Goal: Find specific page/section: Find specific page/section

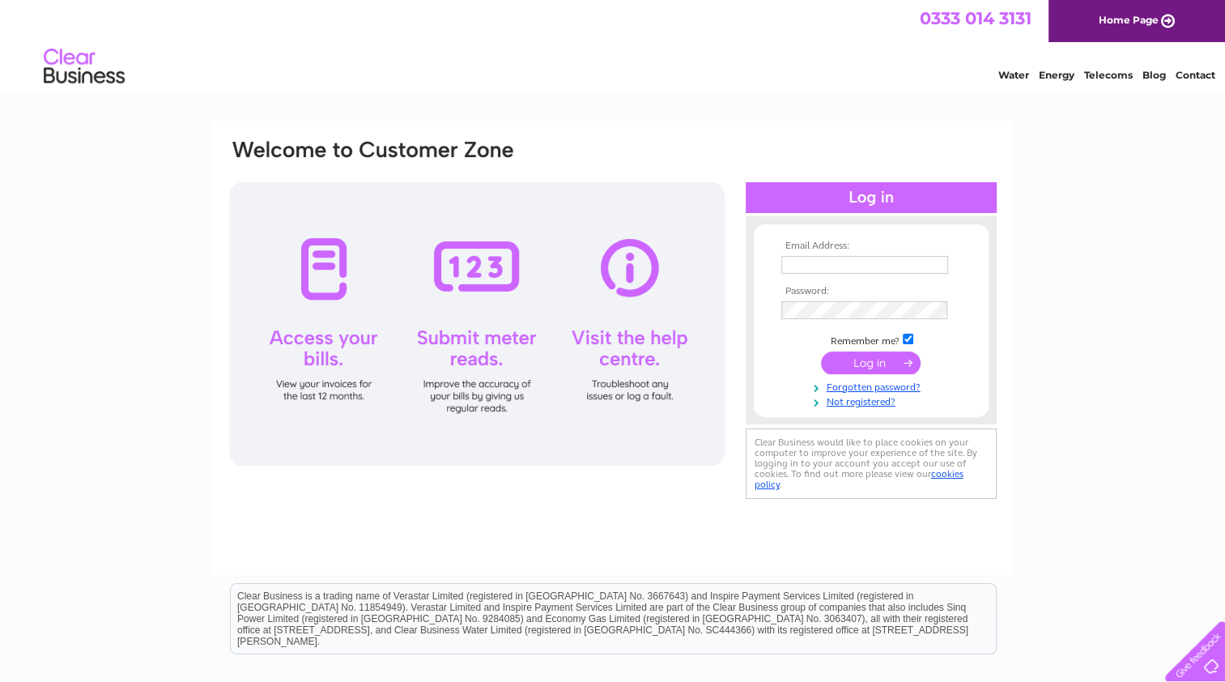
type input "accounts.payable@23-5degrees.com"
click at [887, 360] on input "submit" at bounding box center [871, 362] width 100 height 23
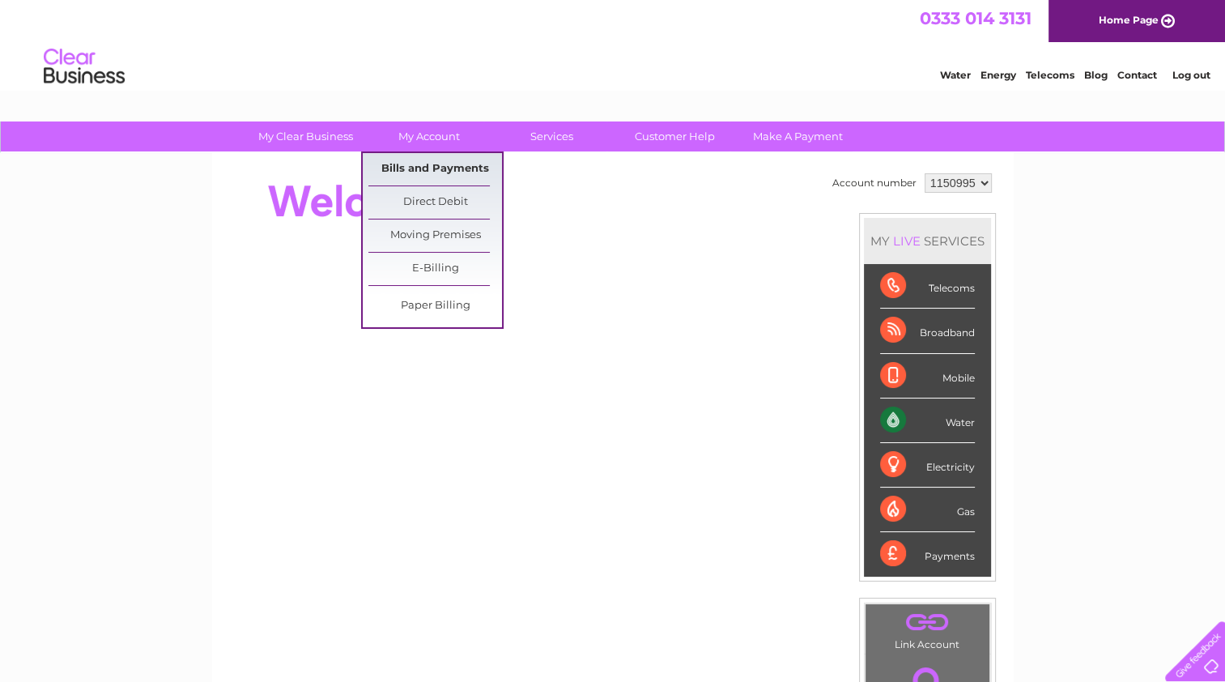
click at [430, 171] on link "Bills and Payments" at bounding box center [435, 169] width 134 height 32
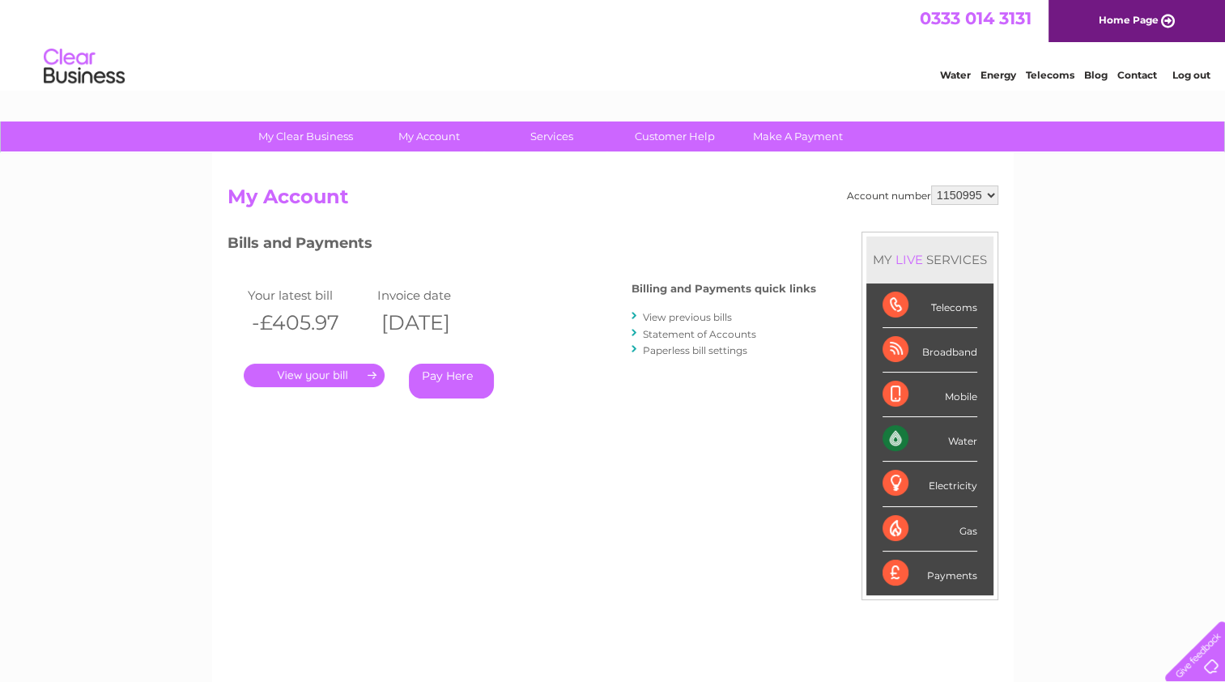
click at [344, 374] on link "." at bounding box center [314, 374] width 141 height 23
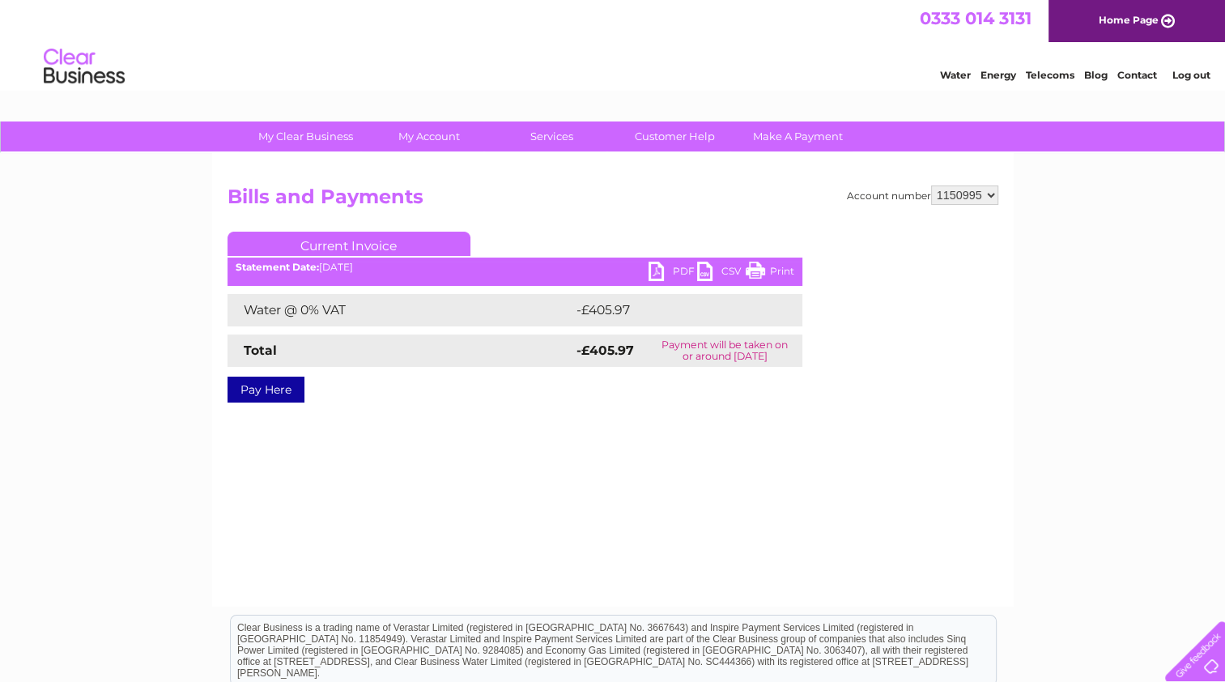
click at [663, 272] on link "PDF" at bounding box center [672, 272] width 49 height 23
